Goal: Information Seeking & Learning: Stay updated

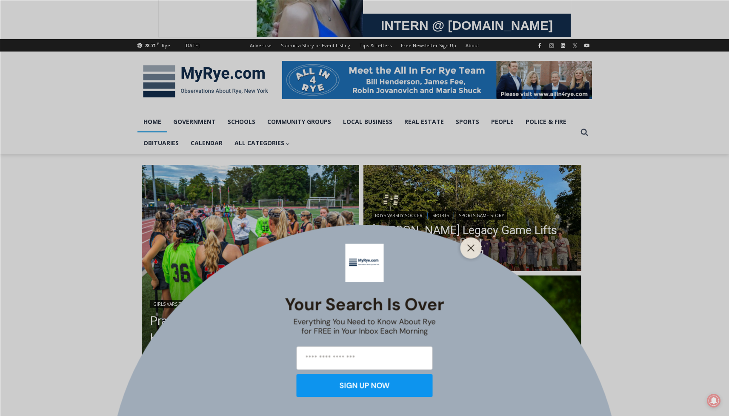
scroll to position [74, 0]
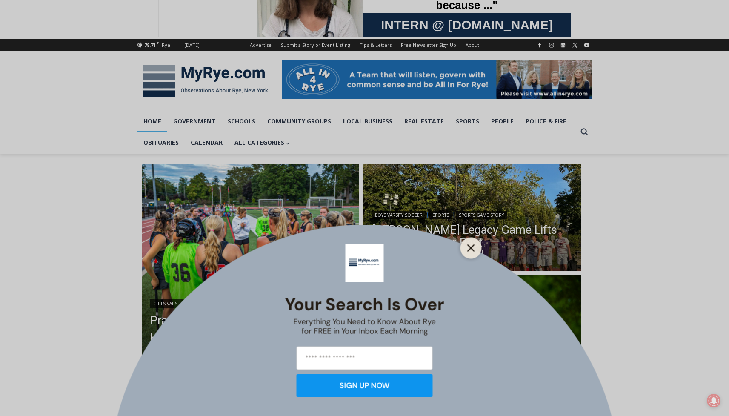
click at [473, 245] on line "Close" at bounding box center [471, 248] width 6 height 6
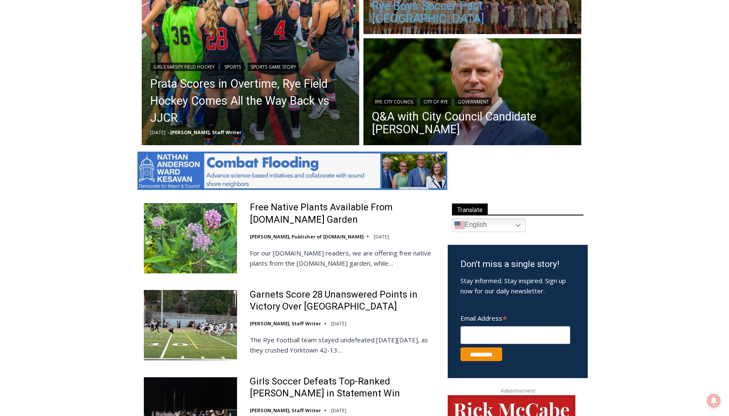
scroll to position [312, 0]
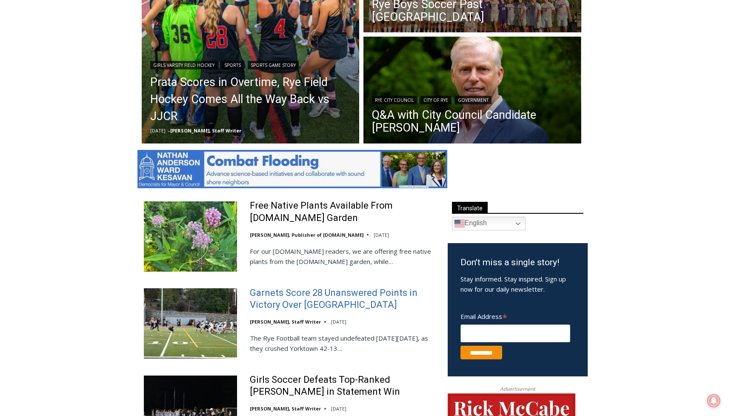
click at [279, 292] on link "Garnets Score 28 Unanswered Points in Victory Over [GEOGRAPHIC_DATA]" at bounding box center [343, 299] width 187 height 24
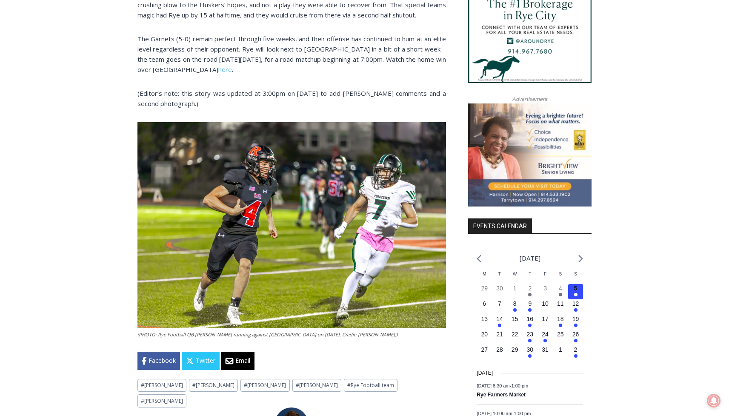
scroll to position [835, 0]
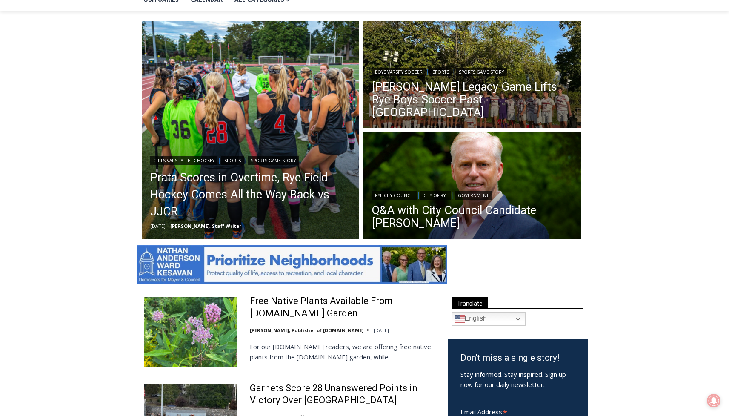
scroll to position [214, 0]
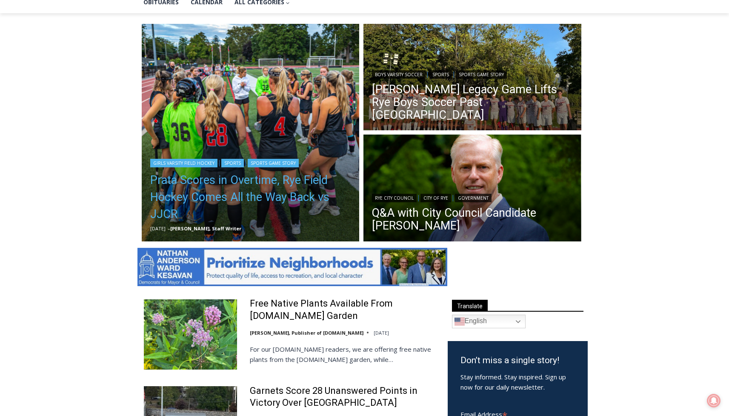
click at [256, 191] on link "Prata Scores in Overtime, Rye Field Hockey Comes All the Way Back vs JJCR" at bounding box center [250, 196] width 201 height 51
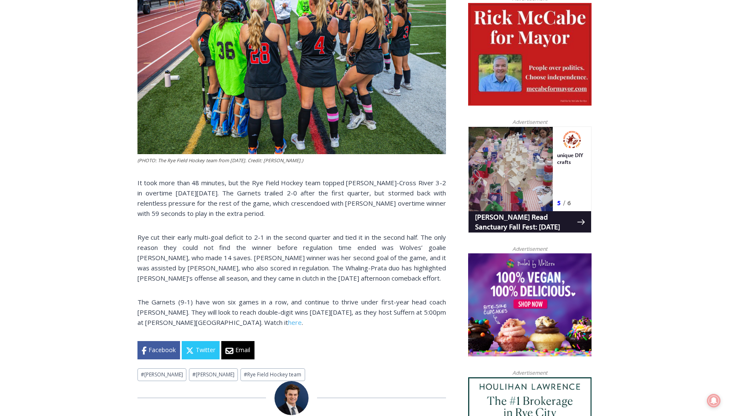
scroll to position [439, 0]
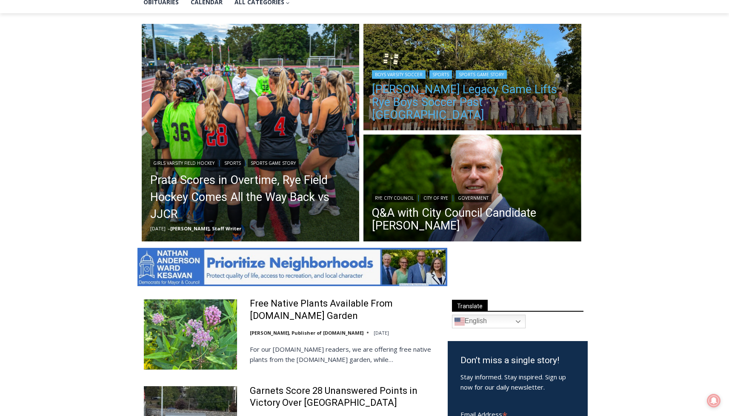
click at [428, 100] on link "[PERSON_NAME] Legacy Game Lifts Rye Boys Soccer Past [GEOGRAPHIC_DATA]" at bounding box center [472, 102] width 201 height 38
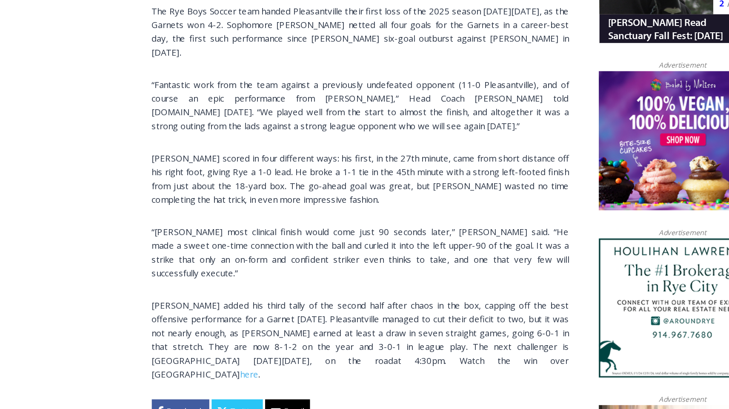
scroll to position [532, 0]
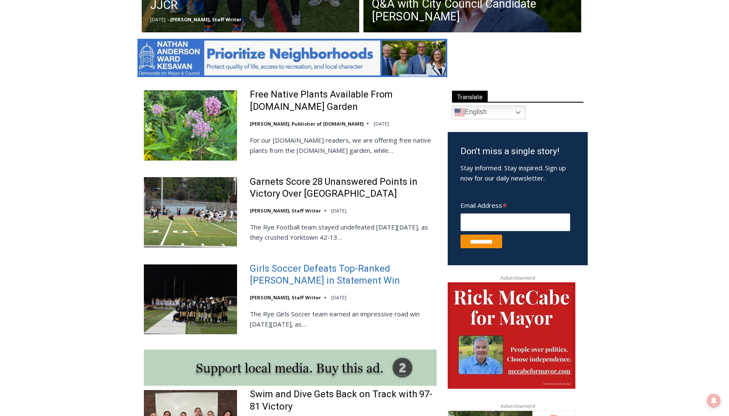
scroll to position [426, 0]
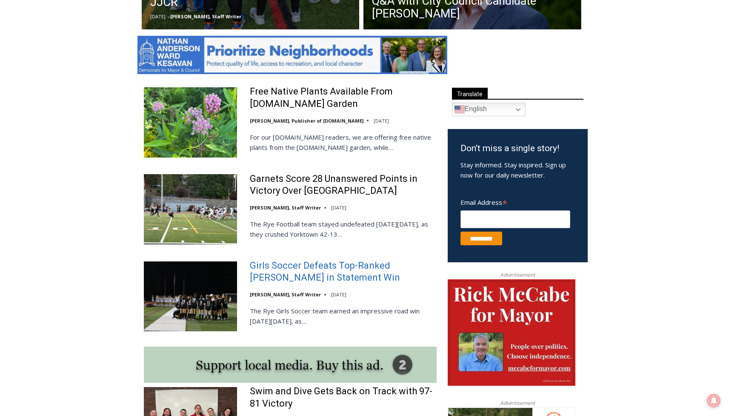
click at [292, 265] on link "Girls Soccer Defeats Top-Ranked [PERSON_NAME] in Statement Win" at bounding box center [343, 271] width 187 height 24
